Goal: Find specific page/section: Find specific page/section

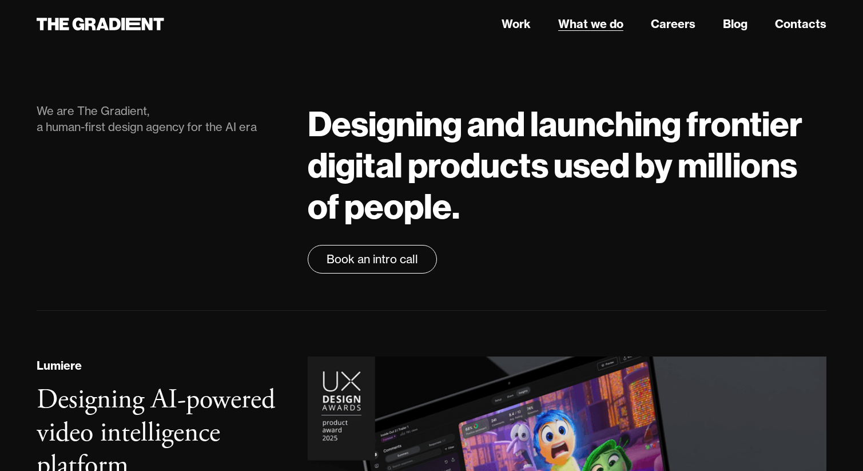
click at [602, 26] on link "What we do" at bounding box center [590, 23] width 65 height 17
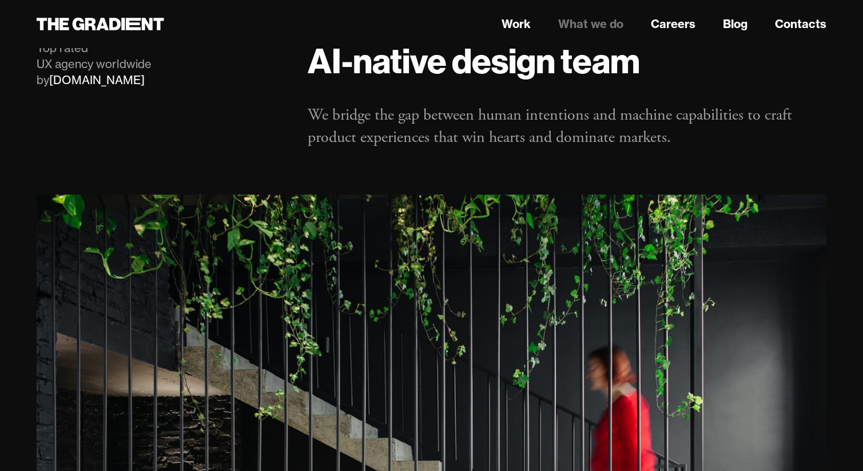
scroll to position [17, 0]
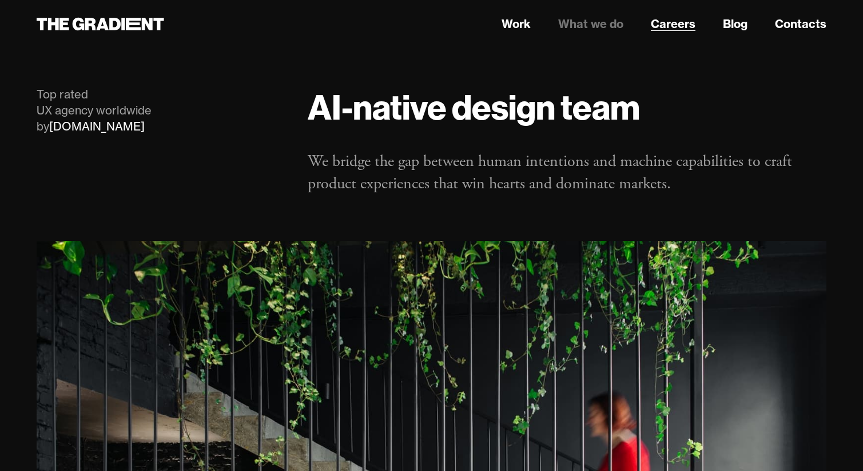
click at [663, 28] on link "Careers" at bounding box center [673, 23] width 45 height 17
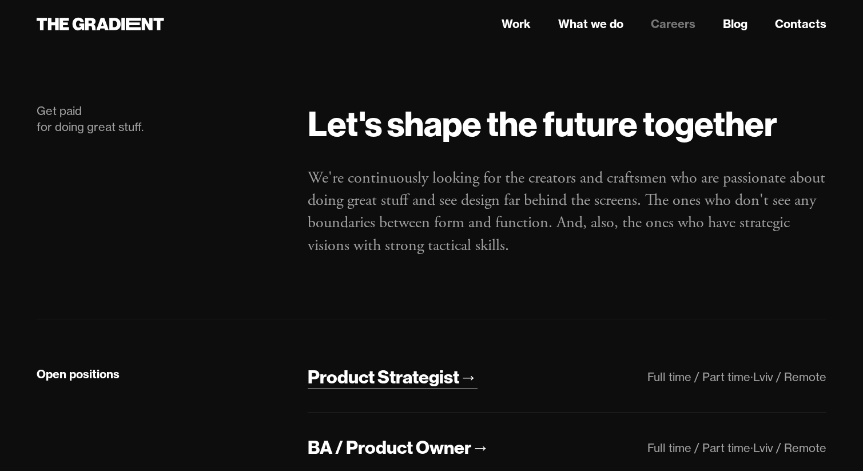
click at [415, 382] on div "Product Strategist" at bounding box center [384, 377] width 152 height 24
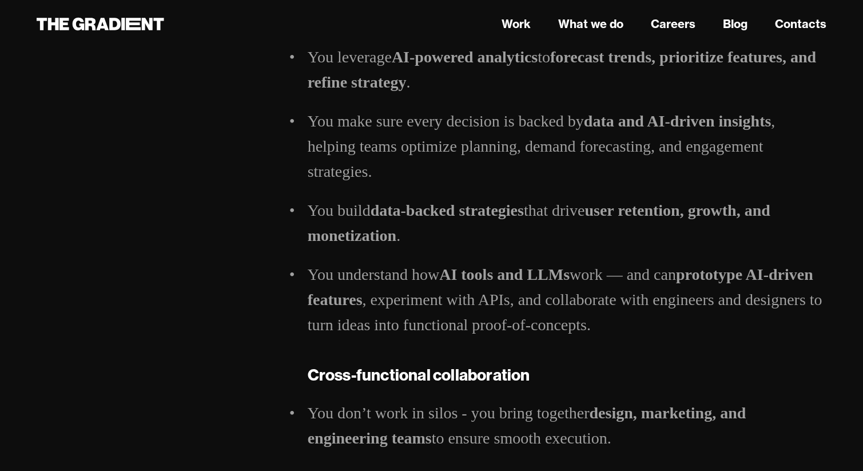
scroll to position [873, 0]
